Goal: Check status

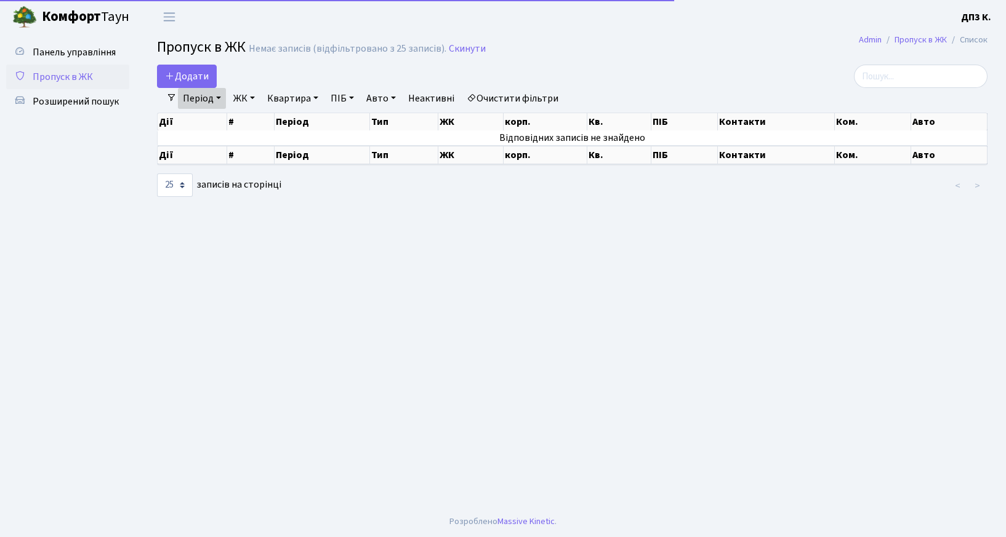
select select "25"
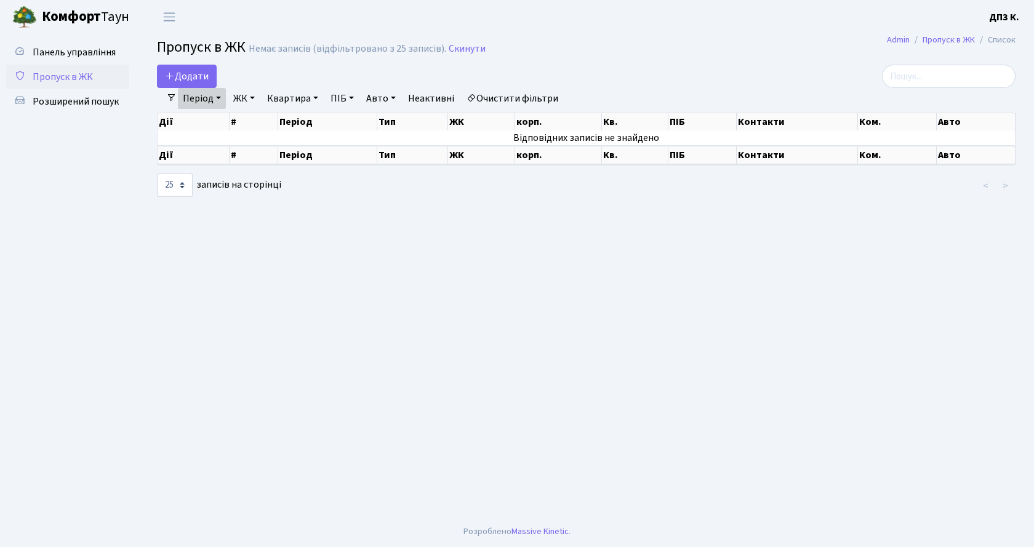
click at [56, 76] on span "Пропуск в ЖК" at bounding box center [63, 77] width 60 height 14
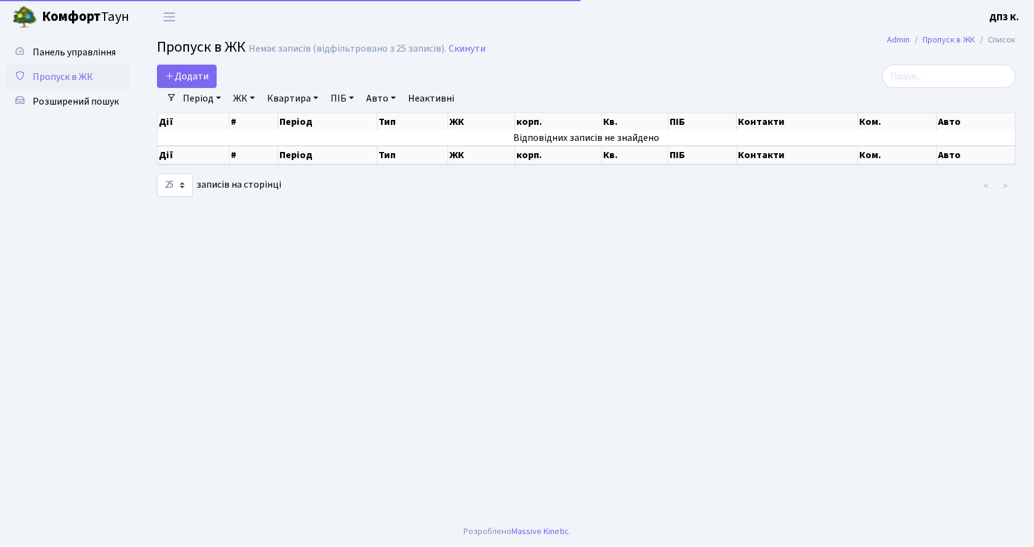
select select "25"
click at [193, 97] on link "Період" at bounding box center [202, 98] width 48 height 21
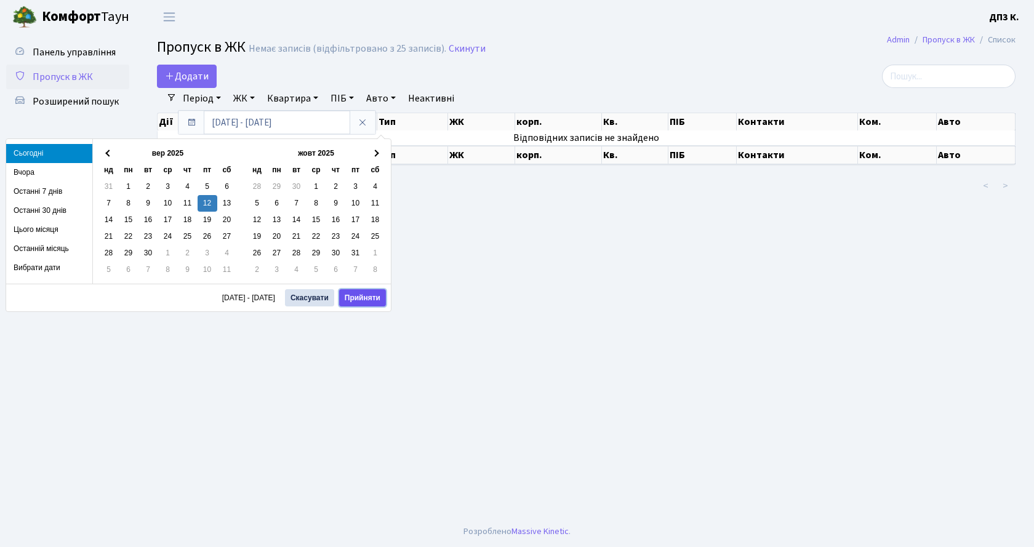
click at [363, 296] on button "Прийняти" at bounding box center [362, 297] width 47 height 17
